Goal: Information Seeking & Learning: Learn about a topic

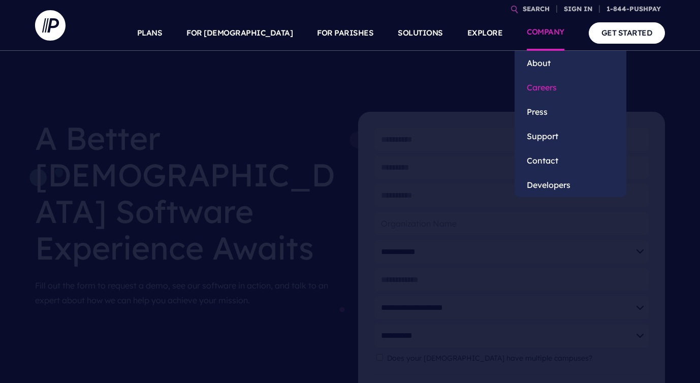
click at [547, 90] on link "Careers" at bounding box center [571, 87] width 112 height 24
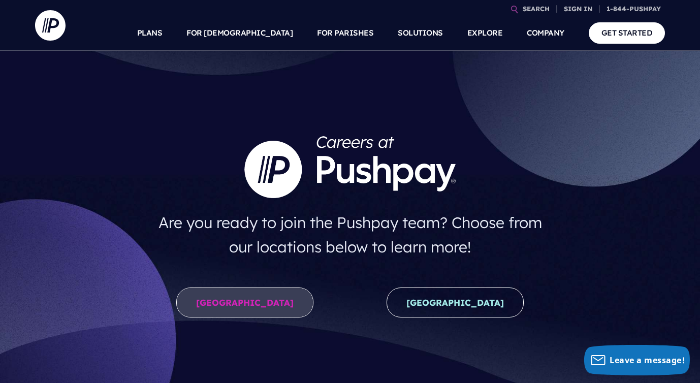
click at [267, 301] on link "United States" at bounding box center [244, 303] width 137 height 30
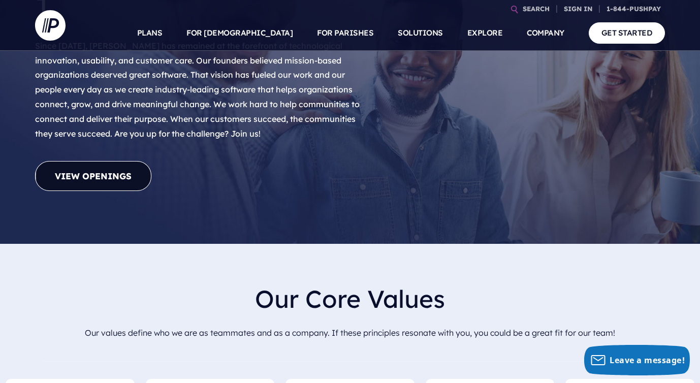
click at [105, 161] on link "View Openings" at bounding box center [93, 176] width 116 height 30
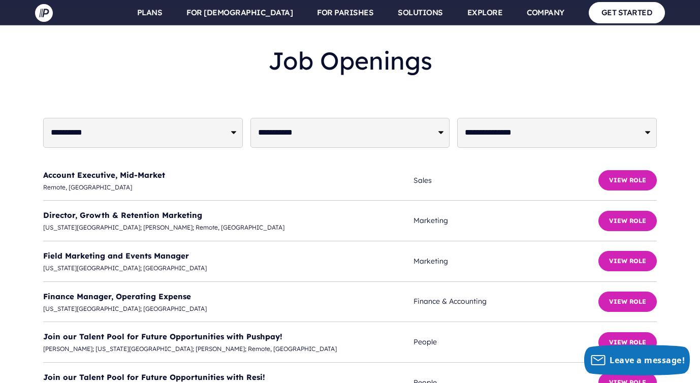
scroll to position [2502, 0]
